Goal: Information Seeking & Learning: Learn about a topic

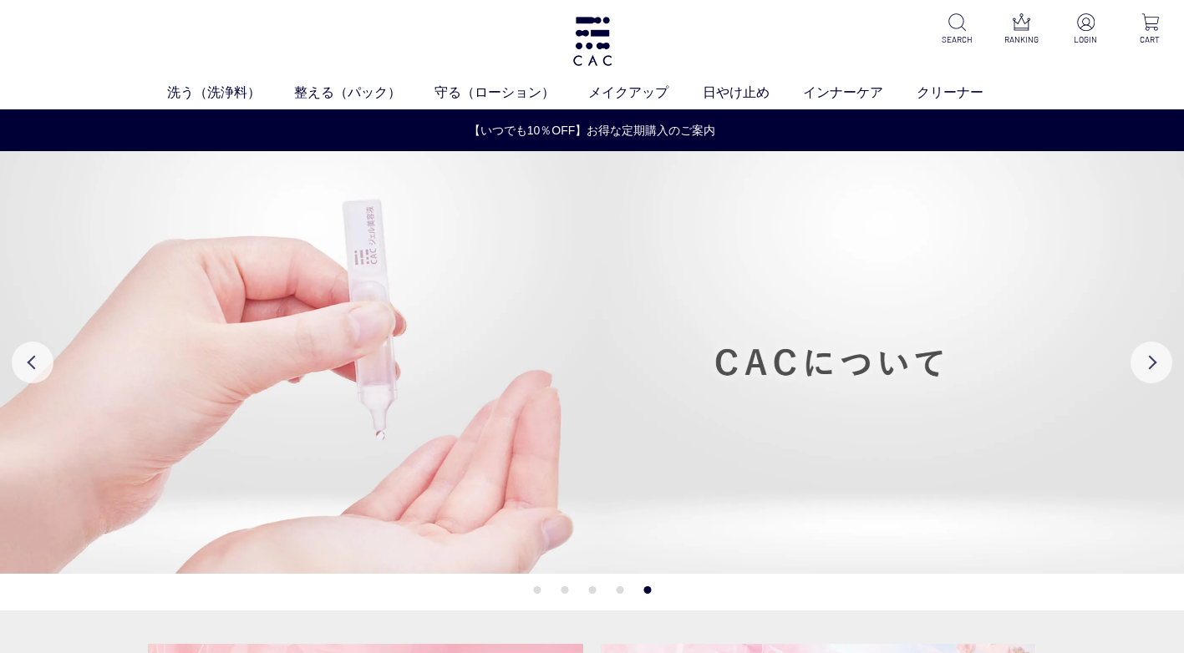
drag, startPoint x: 1062, startPoint y: 51, endPoint x: 1134, endPoint y: 149, distance: 121.3
click at [1142, 157] on img at bounding box center [592, 362] width 1184 height 423
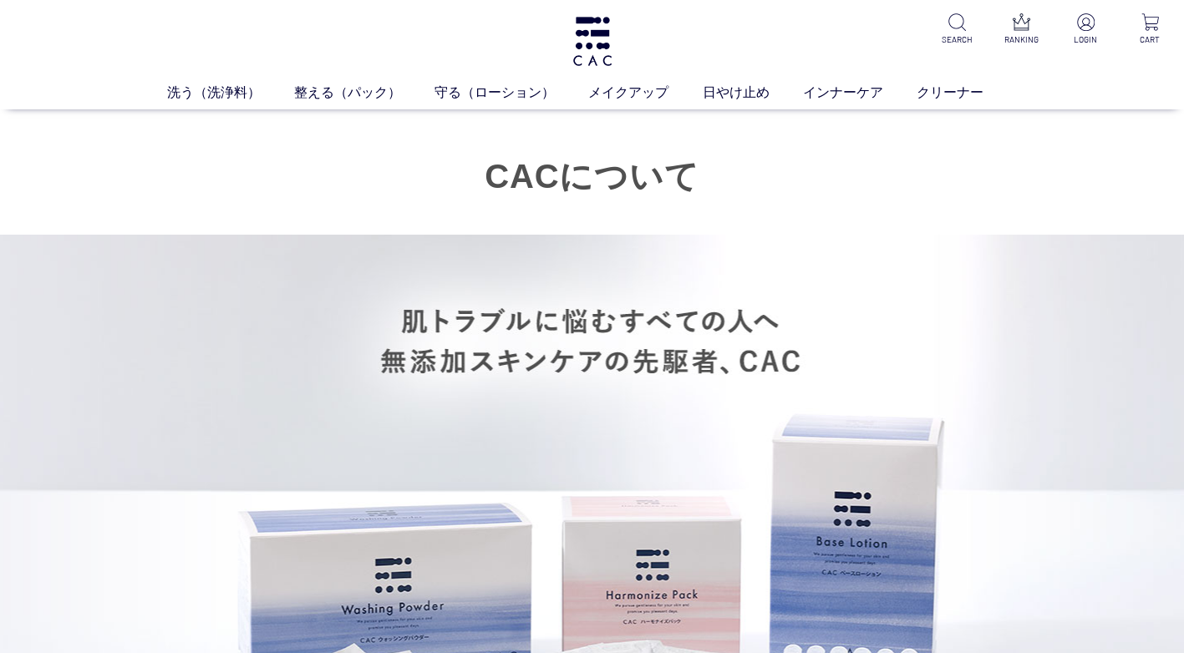
scroll to position [571, 0]
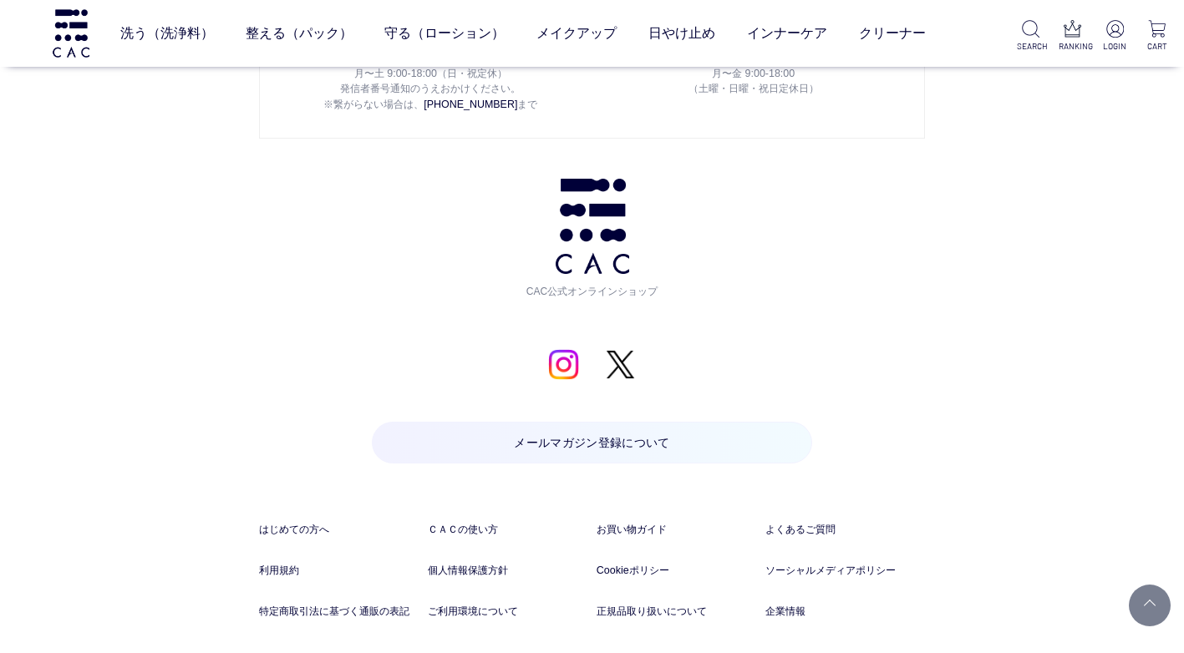
scroll to position [12277, 0]
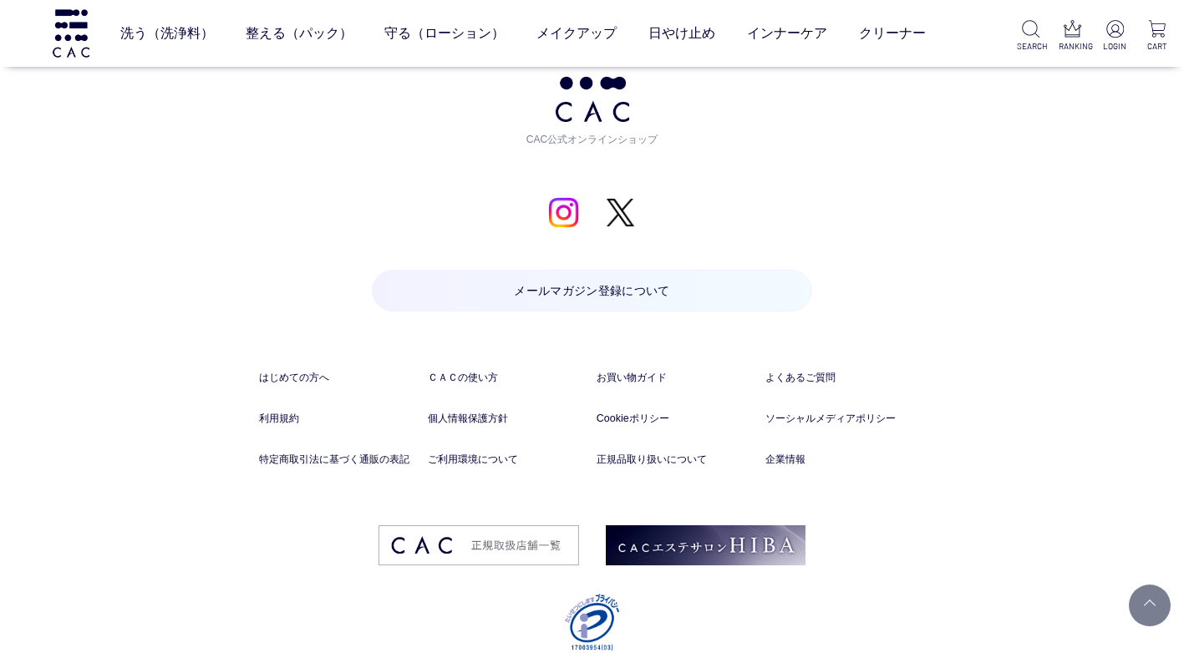
click at [1037, 103] on div "お問い合わせ お電話でのお問い合わせ 予期せぬ障害などで電話が切れた時に、こちらからかけ直しさせていただくために、発信者番号通知をお願いしております。 発信者…" at bounding box center [592, 114] width 1184 height 1096
drag, startPoint x: 780, startPoint y: 188, endPoint x: 563, endPoint y: 184, distance: 217.3
click at [563, 197] on img at bounding box center [563, 212] width 31 height 31
